Goal: Task Accomplishment & Management: Manage account settings

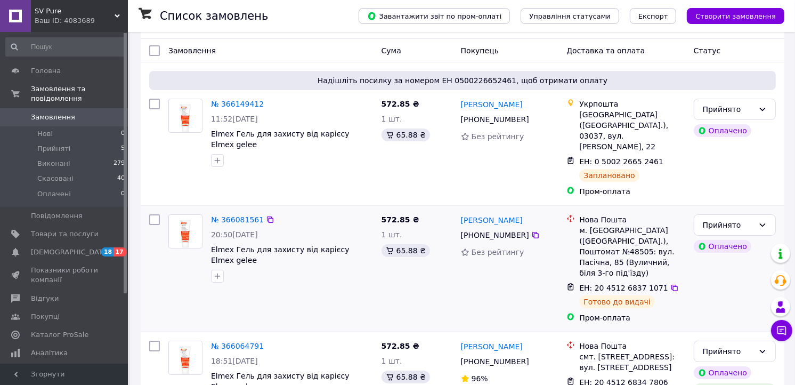
scroll to position [59, 0]
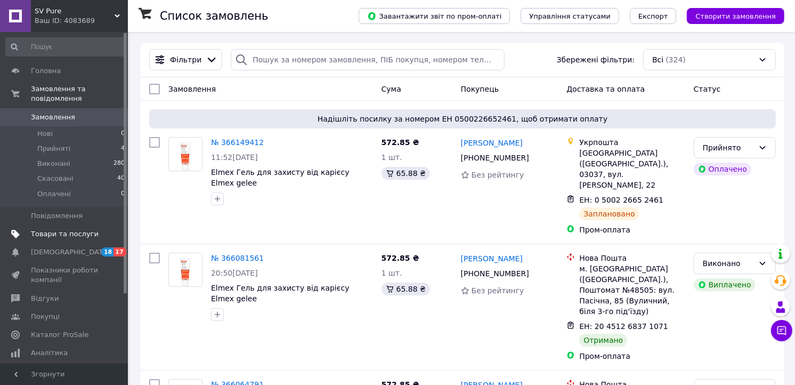
click at [65, 229] on span "Товари та послуги" at bounding box center [65, 234] width 68 height 10
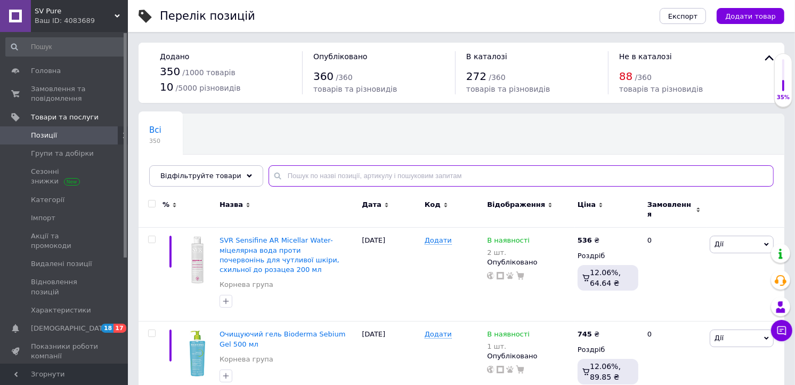
click at [360, 178] on input "text" at bounding box center [521, 175] width 505 height 21
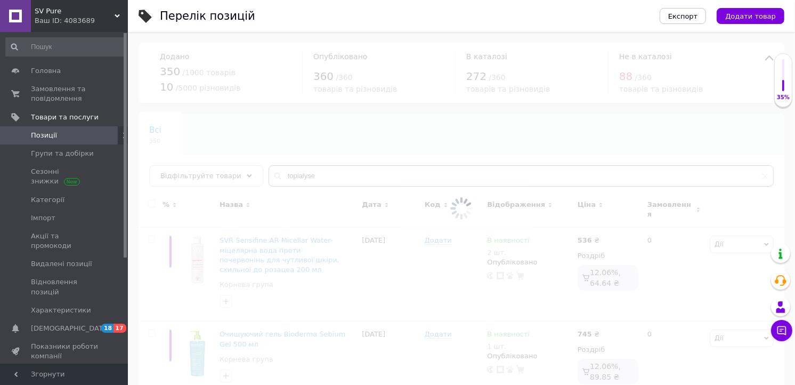
type input "topialyse"
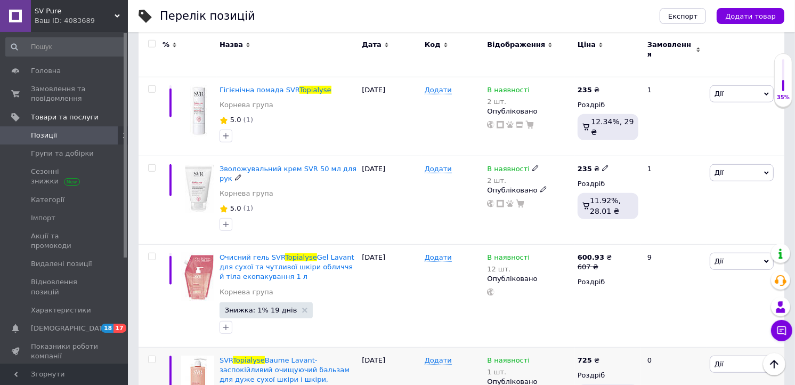
scroll to position [651, 0]
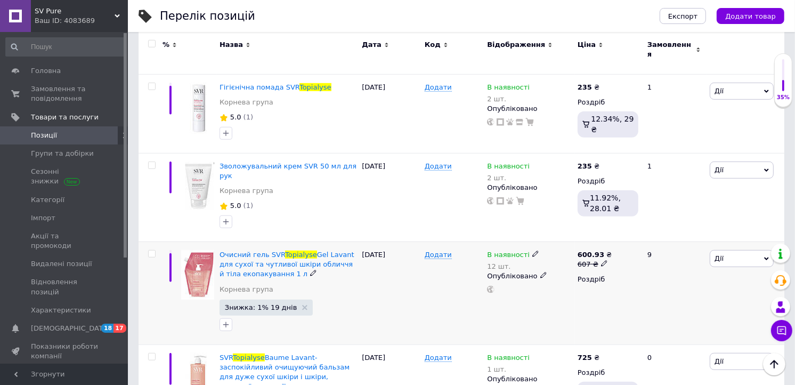
click at [533, 251] on icon at bounding box center [536, 254] width 6 height 6
drag, startPoint x: 659, startPoint y: 228, endPoint x: 651, endPoint y: 231, distance: 8.8
click at [651, 265] on div "Залишки" at bounding box center [609, 270] width 133 height 10
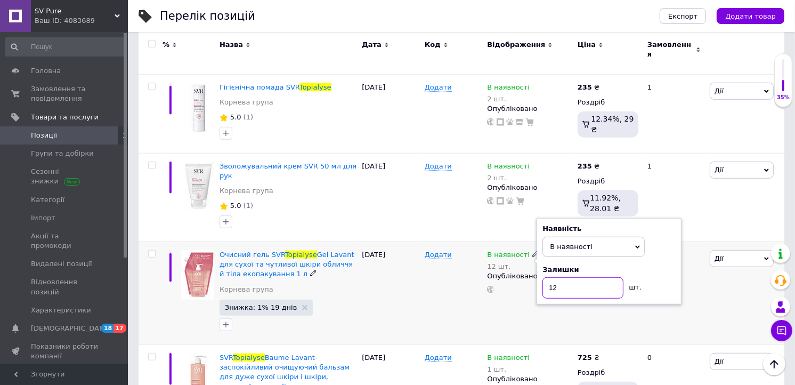
click at [584, 277] on input "12" at bounding box center [583, 287] width 81 height 21
type input "10"
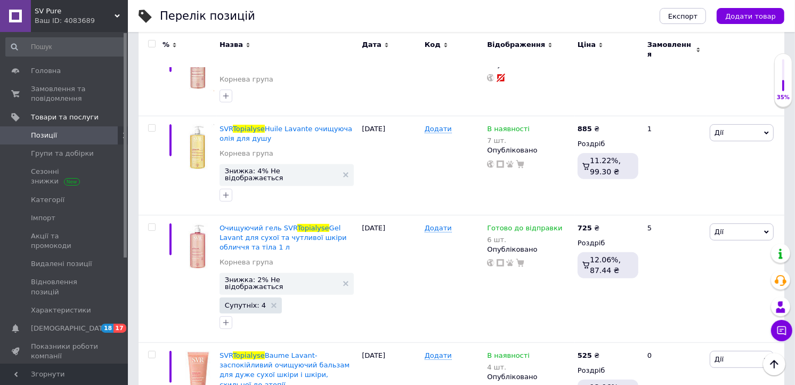
scroll to position [0, 0]
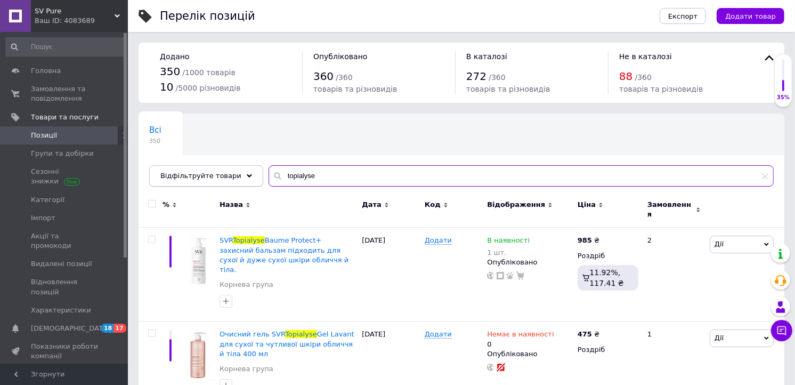
drag, startPoint x: 313, startPoint y: 180, endPoint x: 248, endPoint y: 178, distance: 65.1
click at [248, 178] on div "Відфільтруйте товари topialyse" at bounding box center [461, 175] width 625 height 21
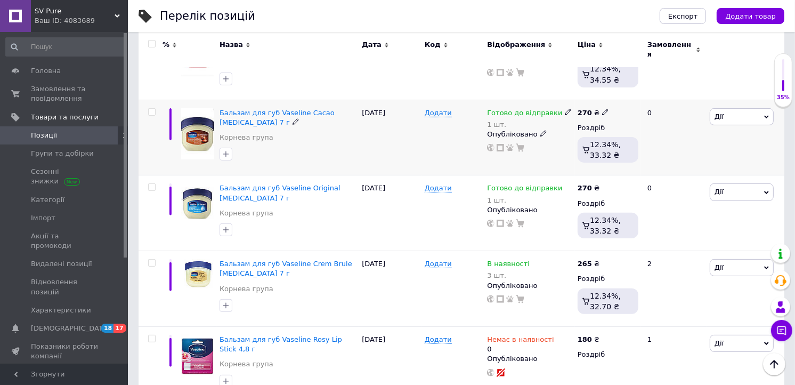
scroll to position [288, 0]
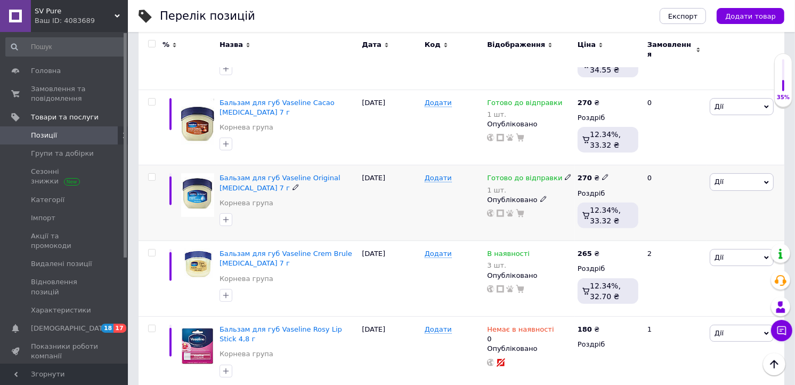
type input "vaselia"
click at [565, 174] on use at bounding box center [568, 177] width 6 height 6
click at [610, 210] on li "Немає в наявності" at bounding box center [623, 217] width 101 height 15
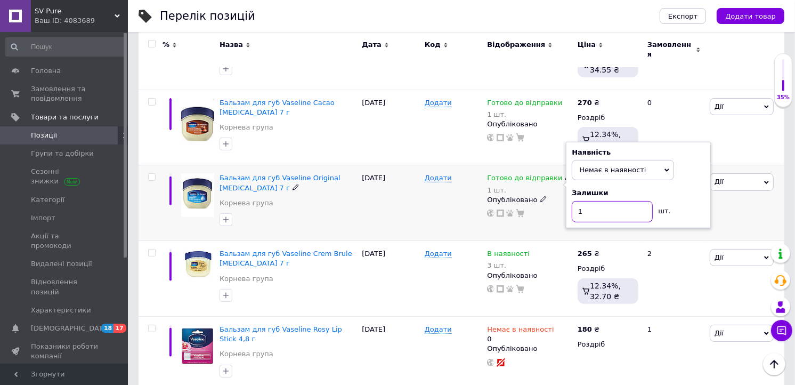
click at [599, 209] on input "1" at bounding box center [612, 211] width 81 height 21
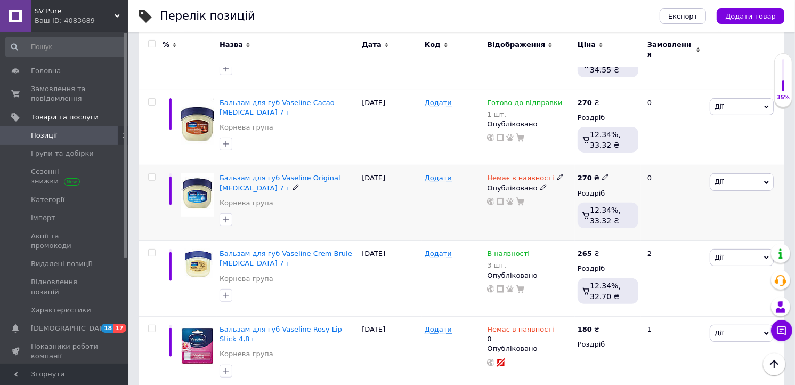
click at [557, 174] on icon at bounding box center [560, 177] width 6 height 6
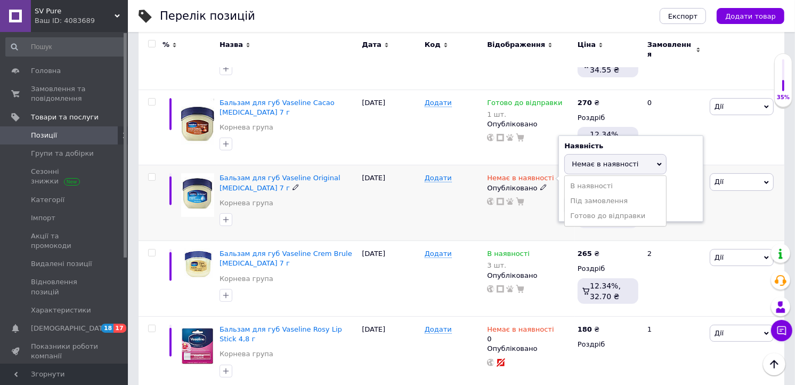
click at [674, 182] on div "Залишки" at bounding box center [631, 187] width 133 height 10
drag, startPoint x: 615, startPoint y: 199, endPoint x: 606, endPoint y: 199, distance: 8.5
click at [614, 199] on input at bounding box center [605, 205] width 81 height 21
type input "0"
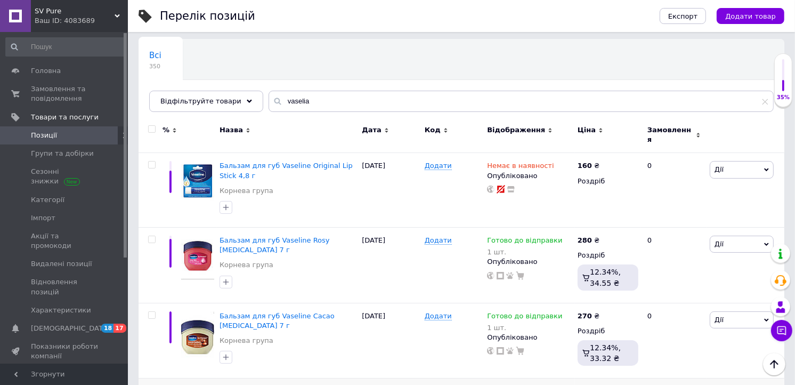
scroll to position [0, 0]
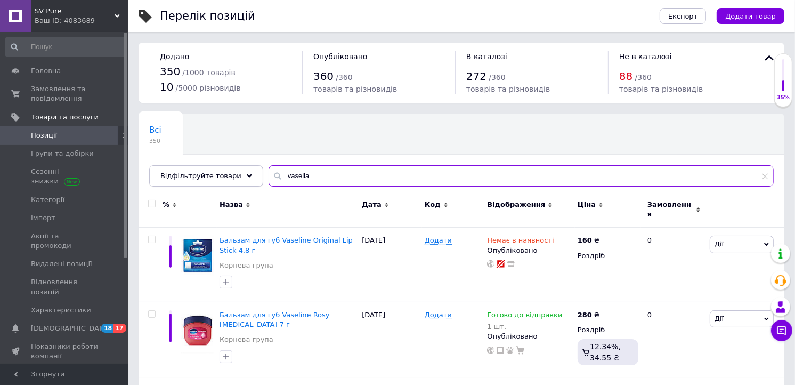
drag, startPoint x: 369, startPoint y: 178, endPoint x: 221, endPoint y: 177, distance: 148.7
click at [221, 178] on div "Відфільтруйте товари vaselia" at bounding box center [461, 175] width 625 height 21
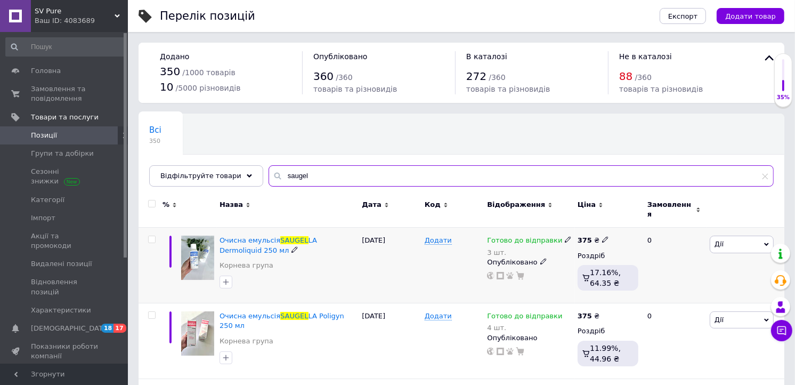
type input "saugel"
click at [565, 236] on icon at bounding box center [568, 239] width 6 height 6
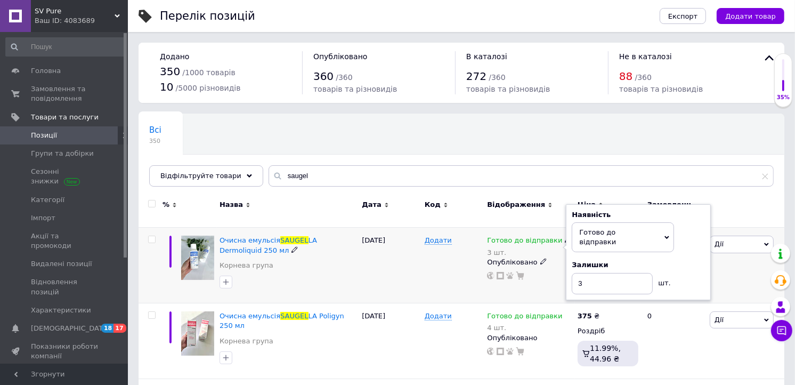
drag, startPoint x: 697, startPoint y: 252, endPoint x: 634, endPoint y: 263, distance: 63.4
click at [694, 260] on div "Залишки" at bounding box center [638, 265] width 133 height 10
click at [628, 273] on input "3" at bounding box center [612, 283] width 81 height 21
type input "5"
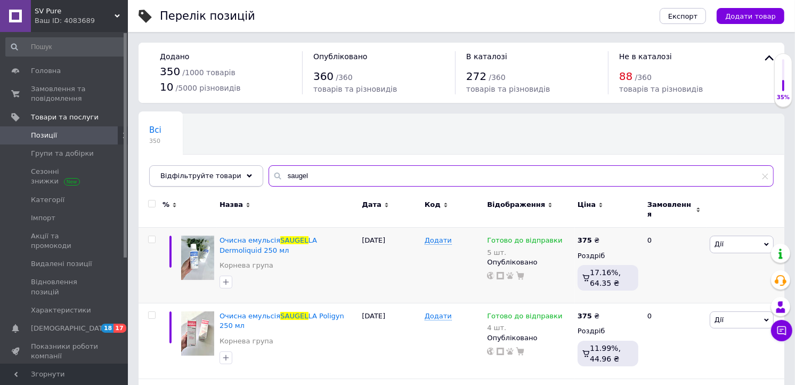
drag, startPoint x: 318, startPoint y: 178, endPoint x: 247, endPoint y: 178, distance: 70.9
click at [247, 178] on div "Відфільтруйте товари saugel" at bounding box center [461, 175] width 625 height 21
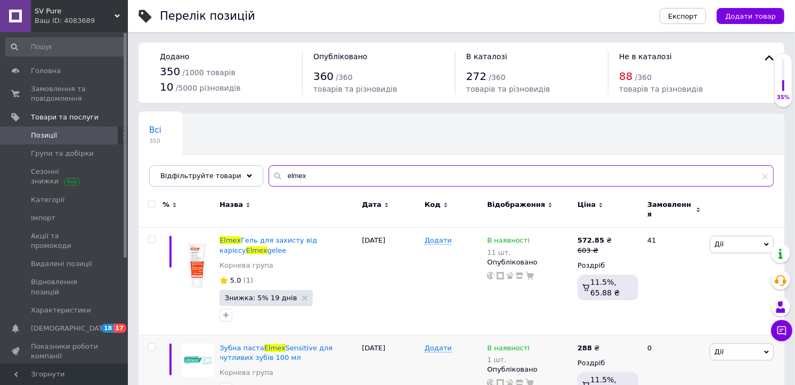
type input "elmex"
click at [59, 93] on span "Замовлення та повідомлення" at bounding box center [65, 93] width 68 height 19
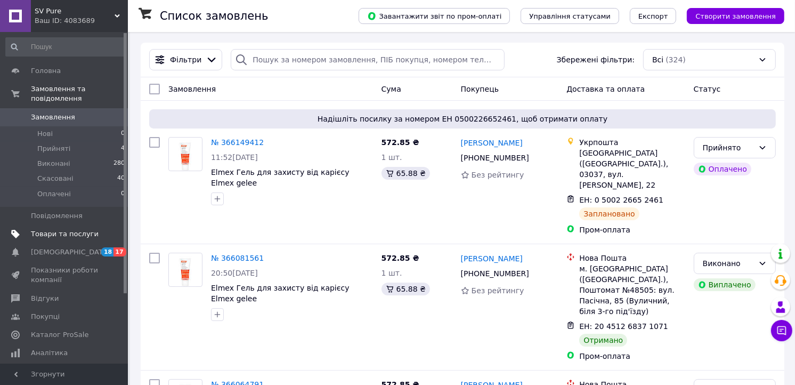
click at [65, 229] on span "Товари та послуги" at bounding box center [65, 234] width 68 height 10
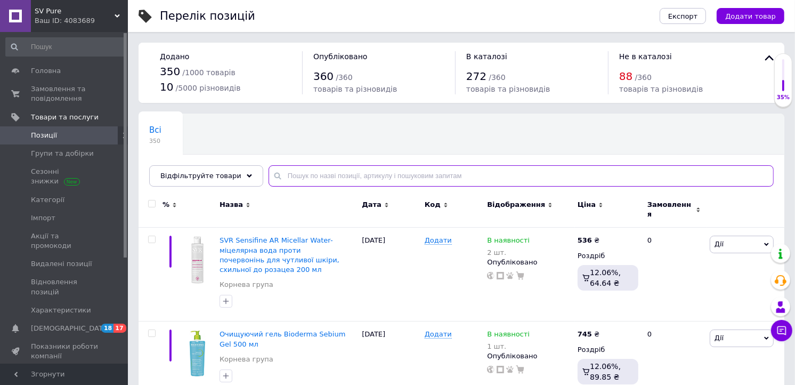
click at [292, 173] on input "text" at bounding box center [521, 175] width 505 height 21
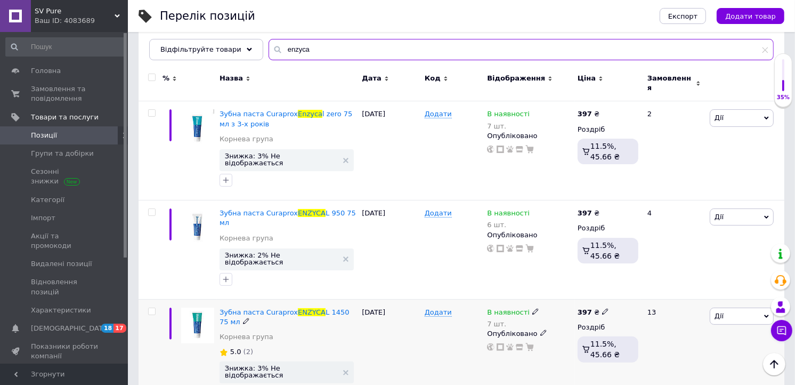
scroll to position [131, 0]
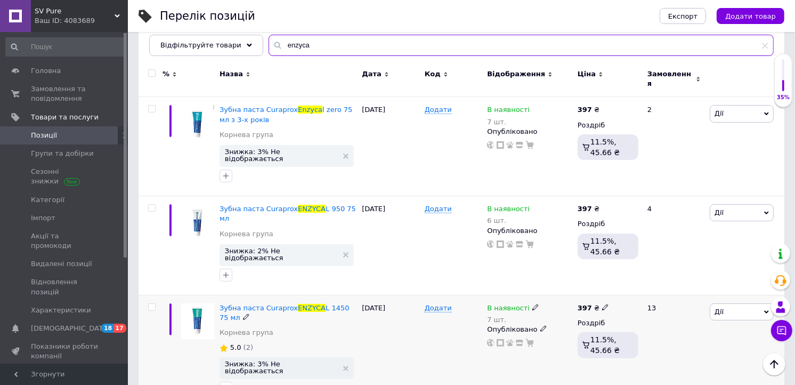
type input "enzyca"
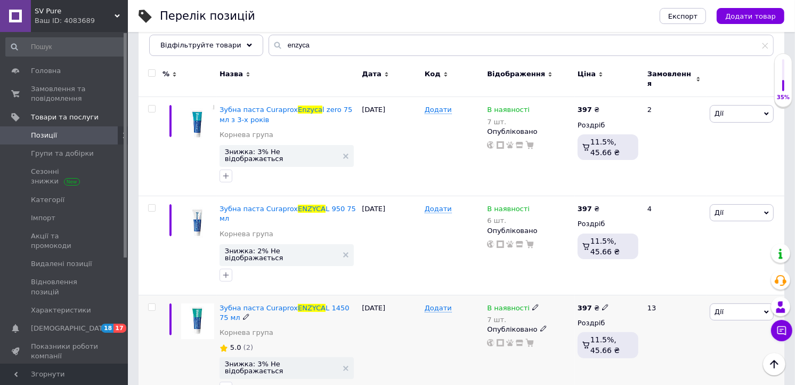
click at [533, 304] on icon at bounding box center [536, 307] width 6 height 6
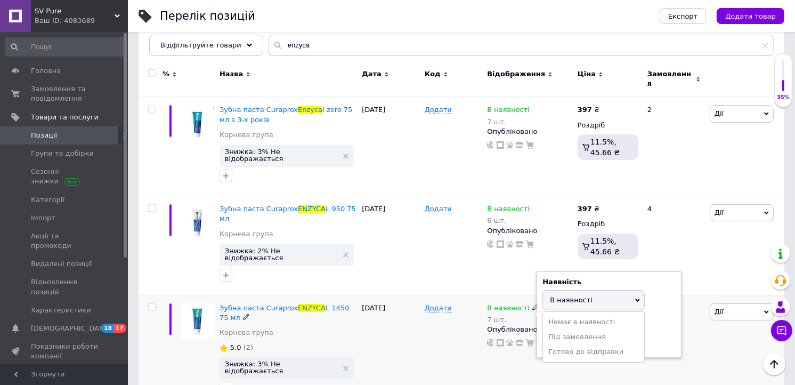
click at [662, 286] on div "Наявність В наявності Немає в наявності Під замовлення Готово до відправки Зали…" at bounding box center [609, 314] width 133 height 75
click at [604, 331] on input "7" at bounding box center [583, 341] width 81 height 21
type input "4"
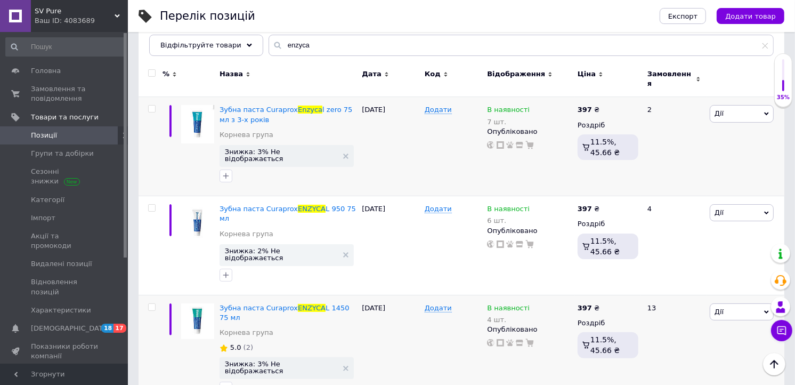
scroll to position [121, 0]
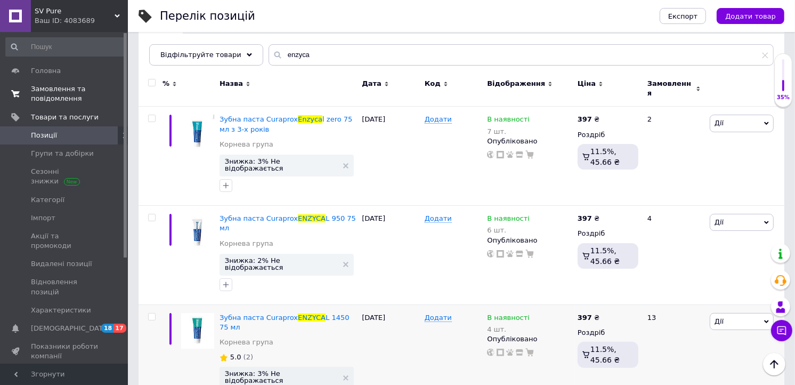
click at [51, 93] on span "Замовлення та повідомлення" at bounding box center [65, 93] width 68 height 19
